Goal: Information Seeking & Learning: Obtain resource

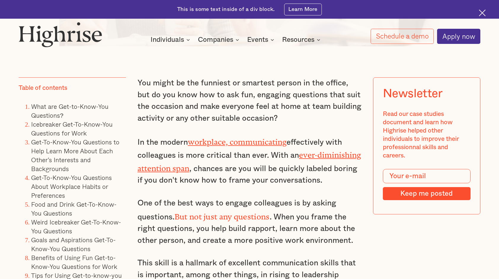
scroll to position [533, 0]
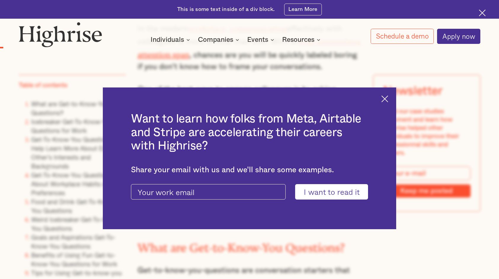
click at [388, 99] on img at bounding box center [384, 98] width 7 height 7
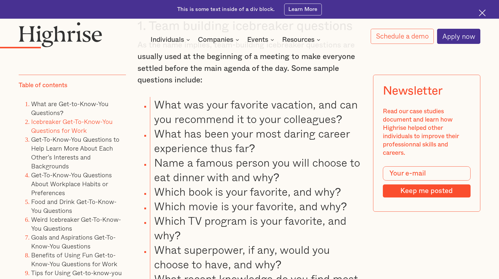
scroll to position [1067, 0]
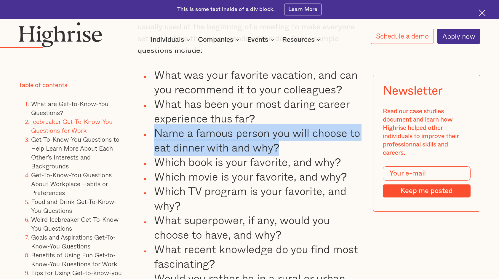
drag, startPoint x: 280, startPoint y: 146, endPoint x: 157, endPoint y: 129, distance: 124.0
click at [157, 129] on li "Name a famous person you will choose to eat dinner with and why?" at bounding box center [256, 139] width 212 height 29
copy li "Name a famous person you will choose to eat dinner with and why?"
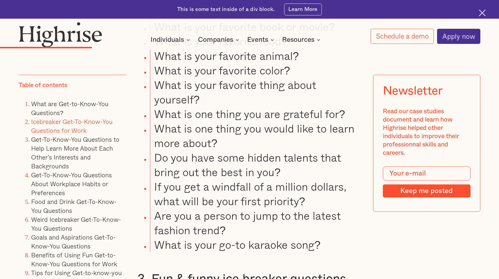
scroll to position [1719, 0]
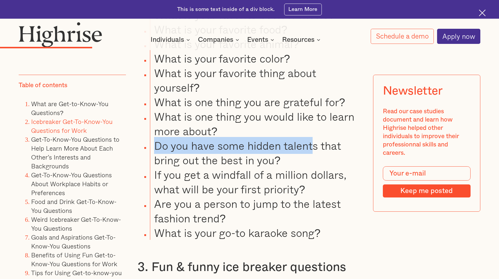
drag, startPoint x: 314, startPoint y: 148, endPoint x: 156, endPoint y: 147, distance: 158.0
click at [156, 147] on li "Do you have some hidden talents that bring out the best in you?" at bounding box center [256, 152] width 212 height 29
copy li "Do you have some hidden talent"
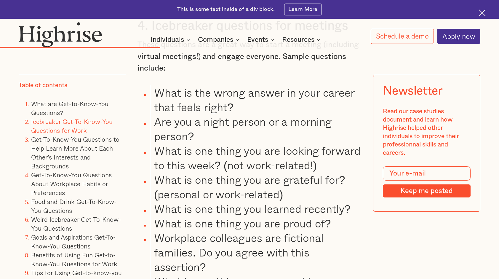
scroll to position [2697, 0]
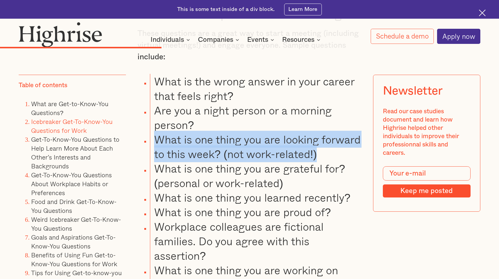
drag, startPoint x: 321, startPoint y: 168, endPoint x: 154, endPoint y: 151, distance: 167.2
click at [154, 151] on li "What is one thing you are looking forward to this week? (not work-related!)" at bounding box center [256, 146] width 212 height 29
copy li "What is one thing you are looking forward to this week? (not work-related!)"
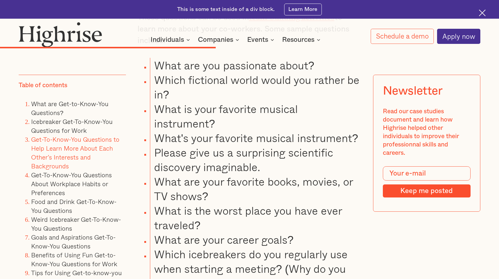
scroll to position [3438, 0]
